Goal: Entertainment & Leisure: Browse casually

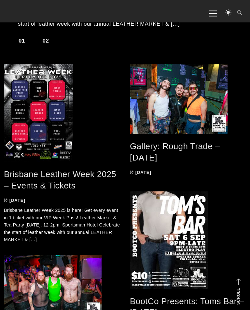
scroll to position [318, 0]
click at [155, 150] on link "Gallery: Rough Trade – Aug 2025" at bounding box center [175, 151] width 90 height 21
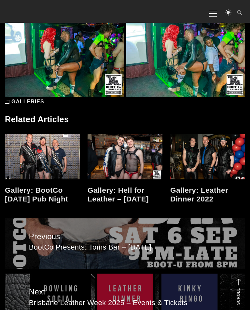
scroll to position [4101, 0]
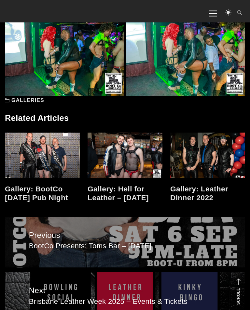
click at [30, 197] on link "Gallery: BootCo December 2020 Pub Night" at bounding box center [36, 193] width 63 height 17
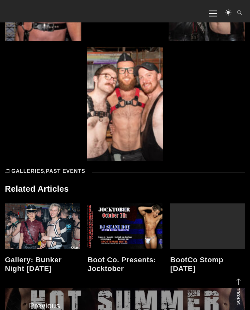
scroll to position [2194, 0]
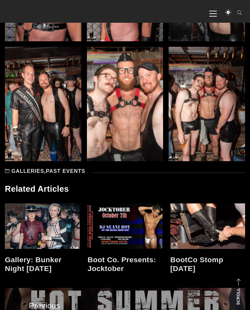
click at [202, 236] on link at bounding box center [207, 227] width 75 height 46
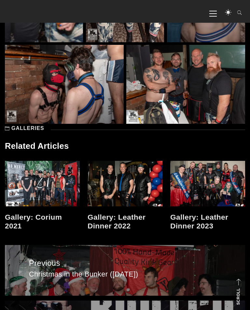
scroll to position [4393, 0]
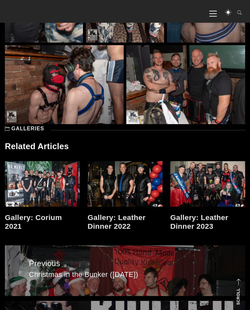
click at [36, 202] on link at bounding box center [42, 184] width 75 height 46
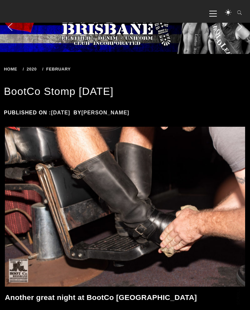
scroll to position [4403, 0]
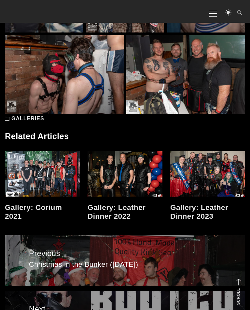
click at [120, 211] on link "Gallery: Leather Dinner 2022" at bounding box center [116, 211] width 58 height 17
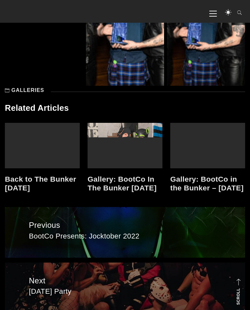
scroll to position [5265, 0]
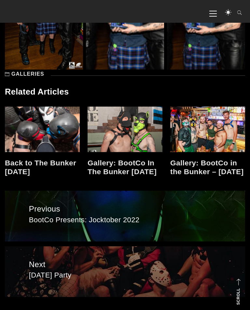
click at [28, 165] on link "Back to The Bunker November 2020" at bounding box center [40, 167] width 71 height 17
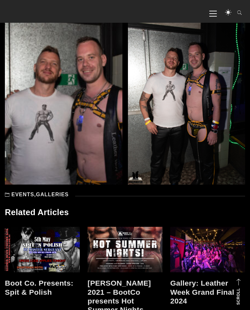
scroll to position [2554, 0]
